Goal: Find specific page/section: Find specific page/section

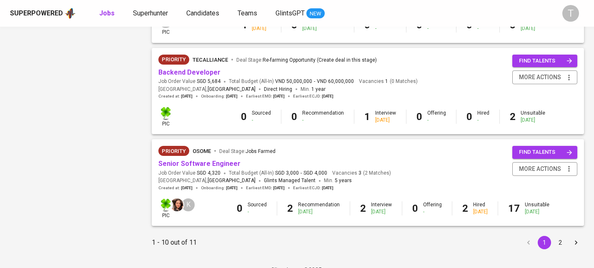
scroll to position [812, 0]
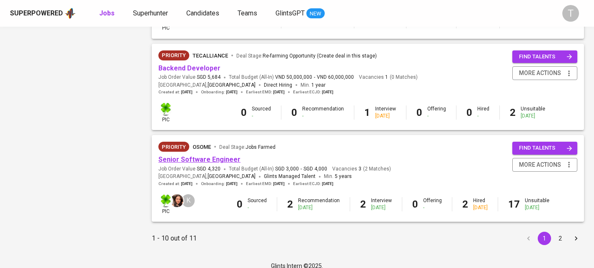
click at [215, 163] on link "Senior Software Engineer" at bounding box center [199, 159] width 82 height 8
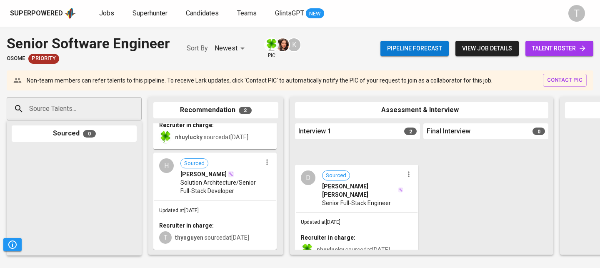
scroll to position [108, 0]
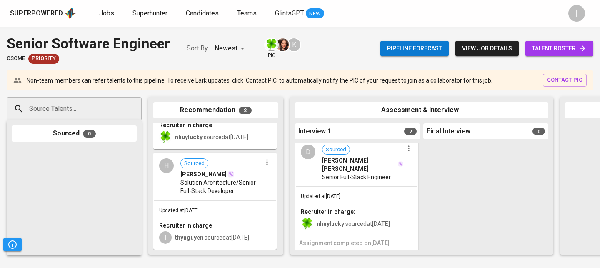
click at [336, 173] on span "Senior Full-Stack Engineer" at bounding box center [356, 177] width 69 height 8
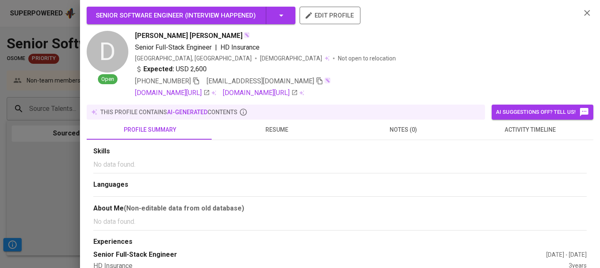
click at [271, 123] on button "resume" at bounding box center [276, 130] width 127 height 20
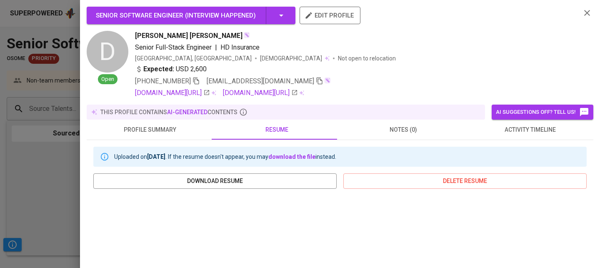
scroll to position [190, 0]
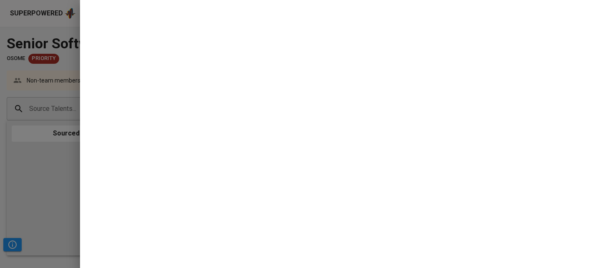
click at [44, 148] on div at bounding box center [300, 134] width 600 height 268
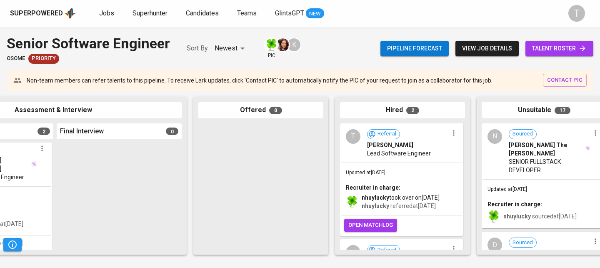
scroll to position [0, 383]
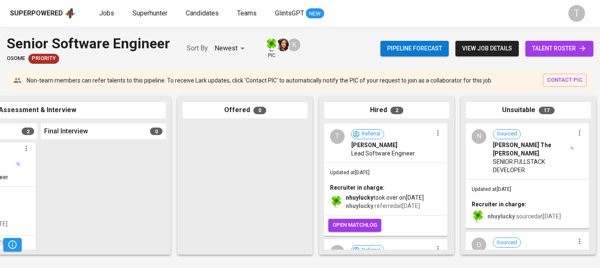
click at [405, 165] on div "Updated at [DATE] Recruiter in charge: nhuylucky took over on [DATE] nhuylucky …" at bounding box center [386, 189] width 122 height 53
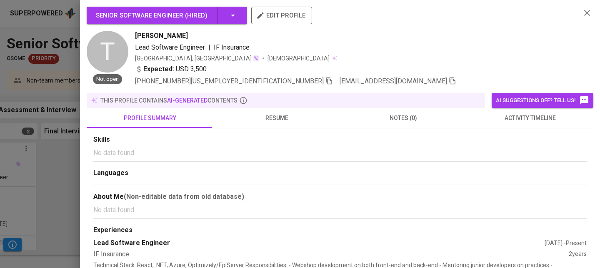
click at [284, 125] on button "resume" at bounding box center [276, 118] width 127 height 20
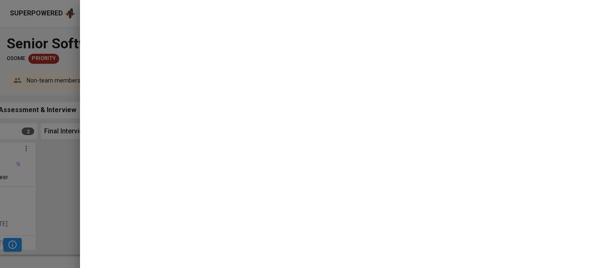
scroll to position [179, 0]
click at [85, 155] on div "Senior Software Engineer ( Hired ) edit profile T Not open [PERSON_NAME] Lead S…" at bounding box center [340, 134] width 520 height 268
click at [54, 169] on div at bounding box center [300, 134] width 600 height 268
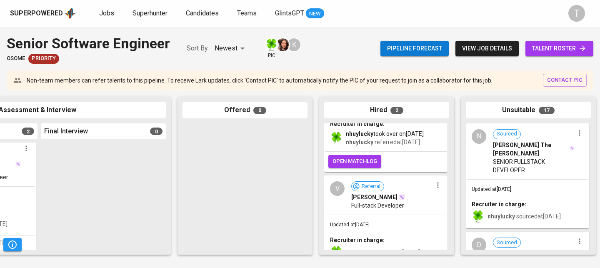
scroll to position [112, 0]
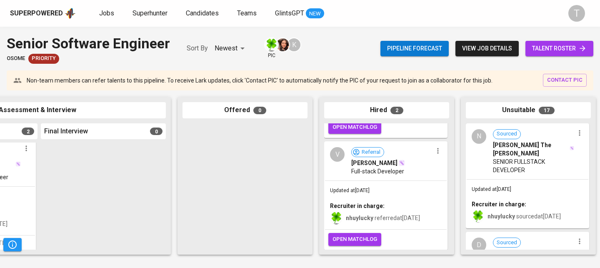
click at [384, 181] on div "Updated at [DATE] Recruiter in charge: nhuylucky referred at [DATE]" at bounding box center [386, 205] width 122 height 48
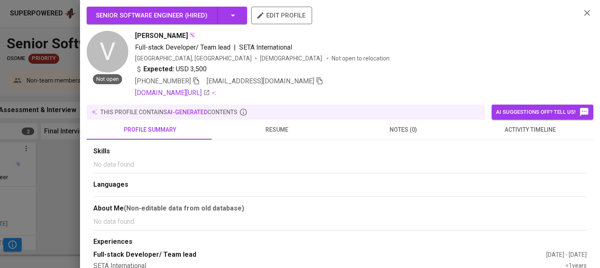
click at [280, 125] on span "resume" at bounding box center [276, 130] width 117 height 10
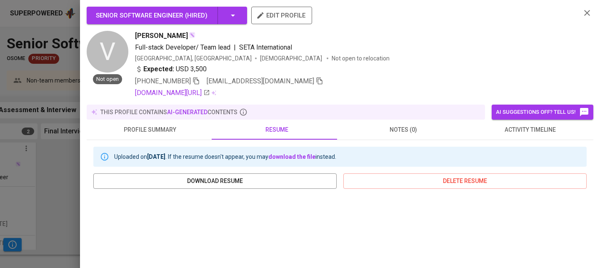
scroll to position [190, 0]
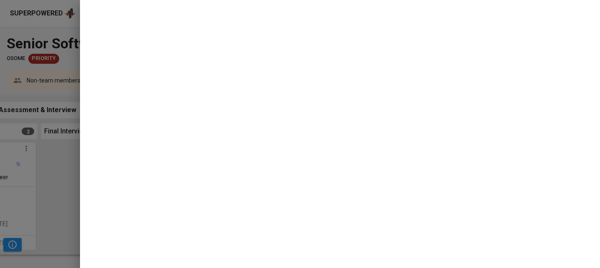
click at [67, 120] on div at bounding box center [300, 134] width 600 height 268
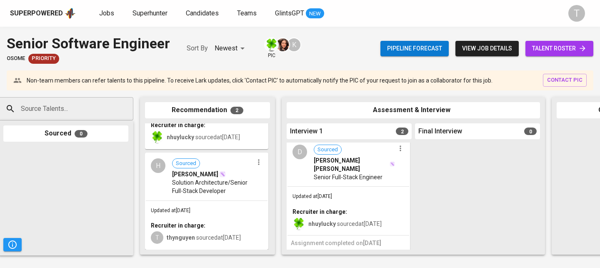
scroll to position [0, 0]
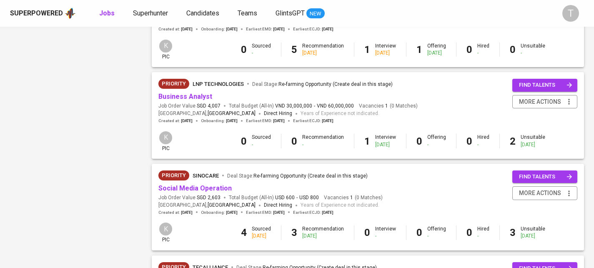
scroll to position [594, 0]
